Goal: Transaction & Acquisition: Purchase product/service

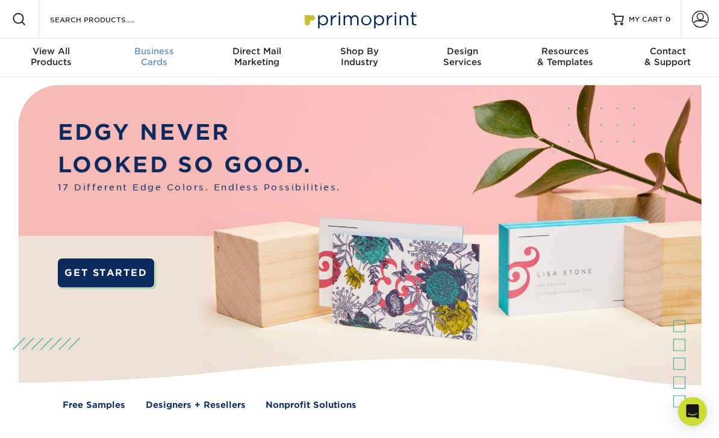
click at [153, 59] on div "Business Cards" at bounding box center [154, 57] width 103 height 22
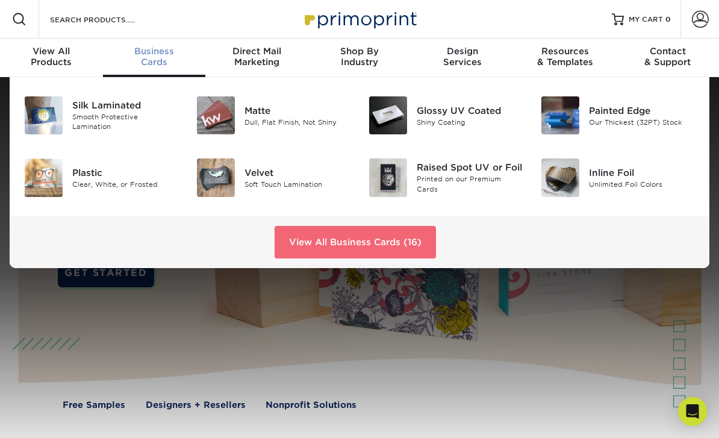
click at [324, 235] on link "View All Business Cards (16)" at bounding box center [354, 242] width 161 height 33
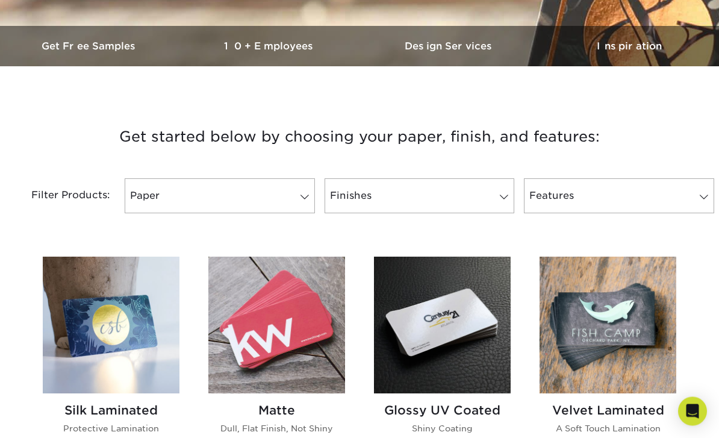
scroll to position [353, 0]
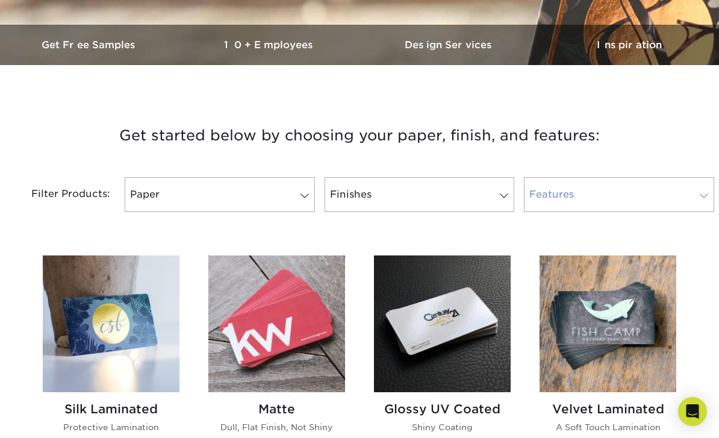
click at [693, 193] on link "Features" at bounding box center [619, 194] width 190 height 35
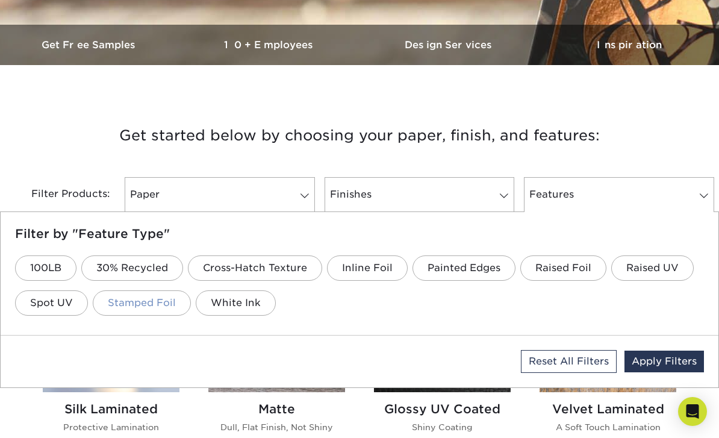
click at [132, 301] on link "Stamped Foil" at bounding box center [142, 302] width 98 height 25
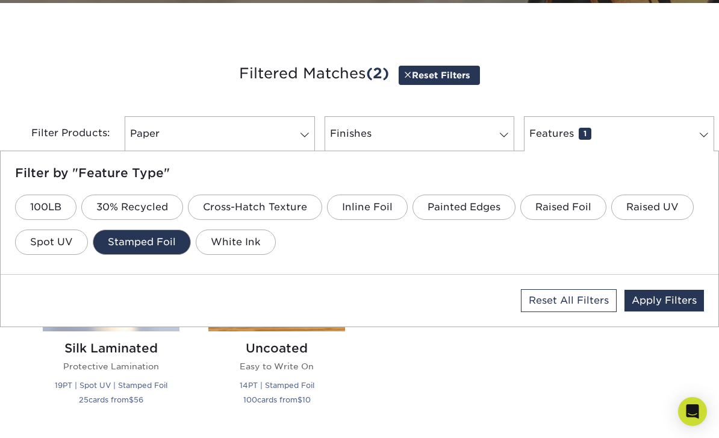
scroll to position [411, 0]
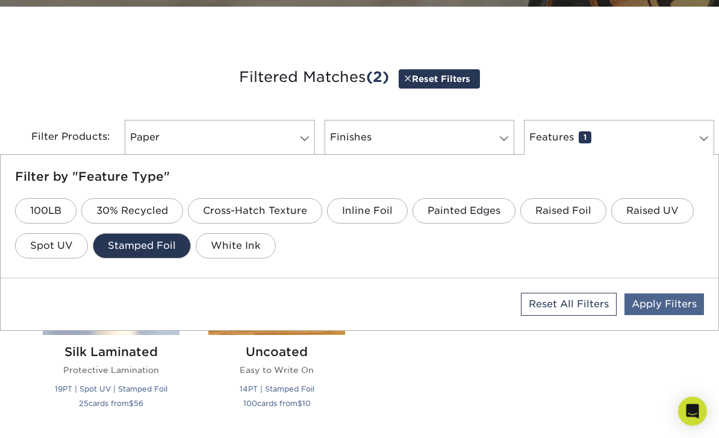
click at [665, 309] on link "Apply Filters" at bounding box center [663, 305] width 79 height 22
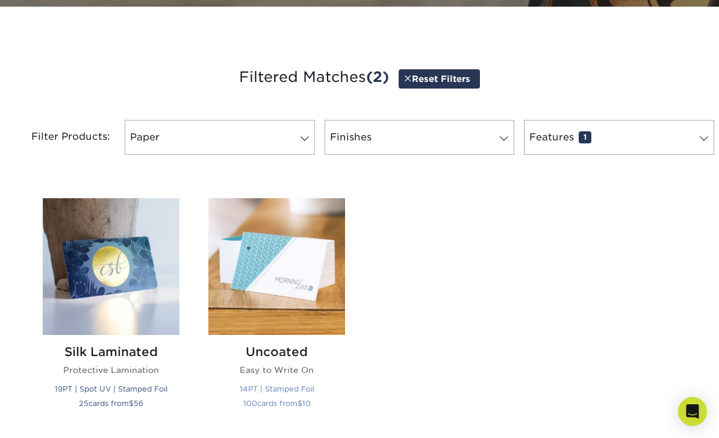
click at [298, 261] on img at bounding box center [276, 266] width 137 height 137
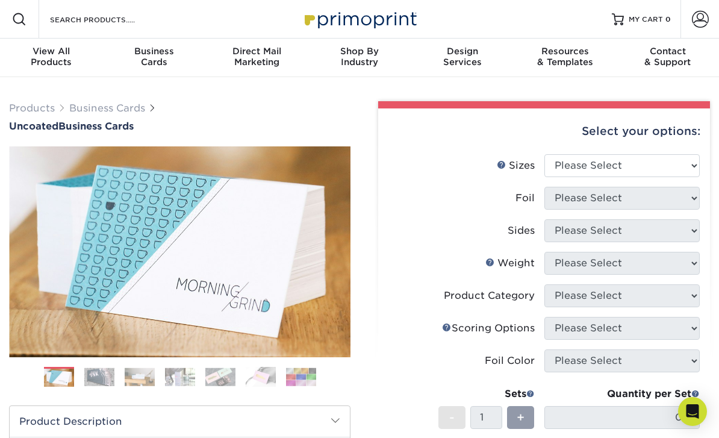
click at [26, 19] on span at bounding box center [19, 19] width 14 height 14
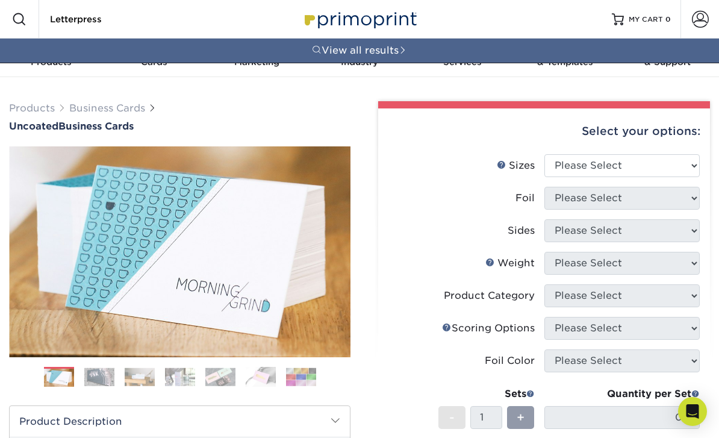
type input "Letterpress"
